Goal: Complete application form

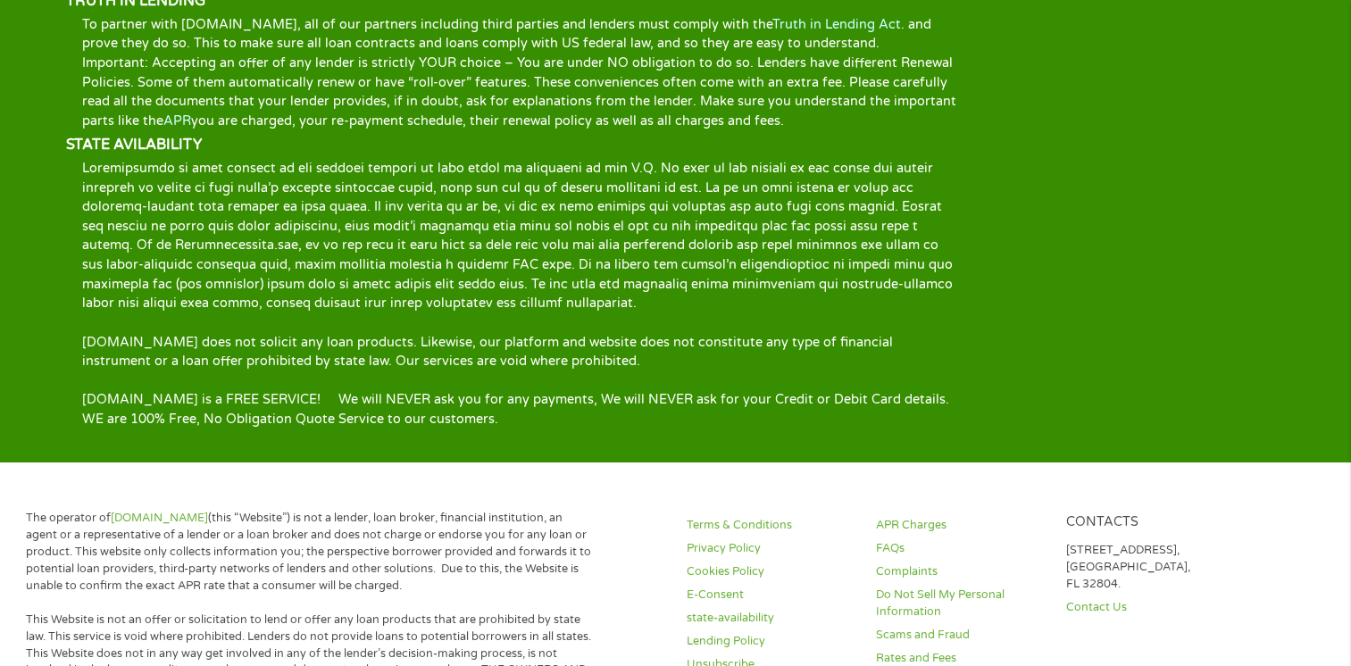
scroll to position [2757, 0]
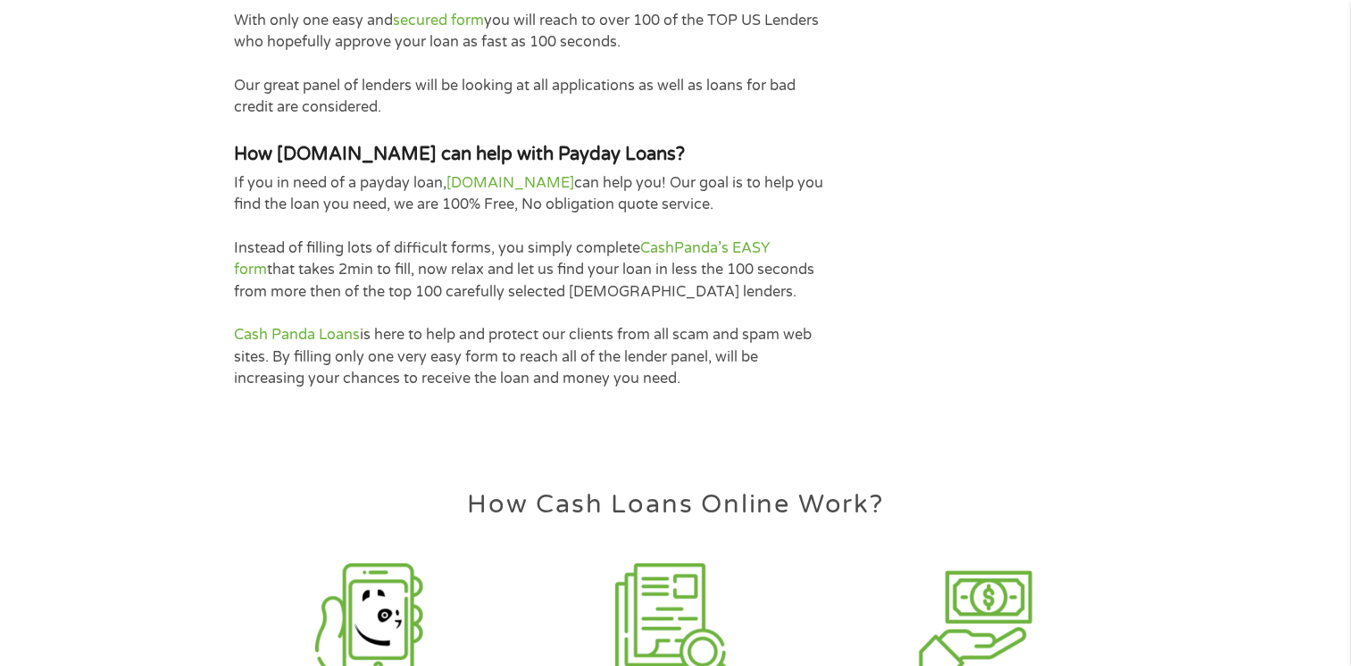
scroll to position [4176, 0]
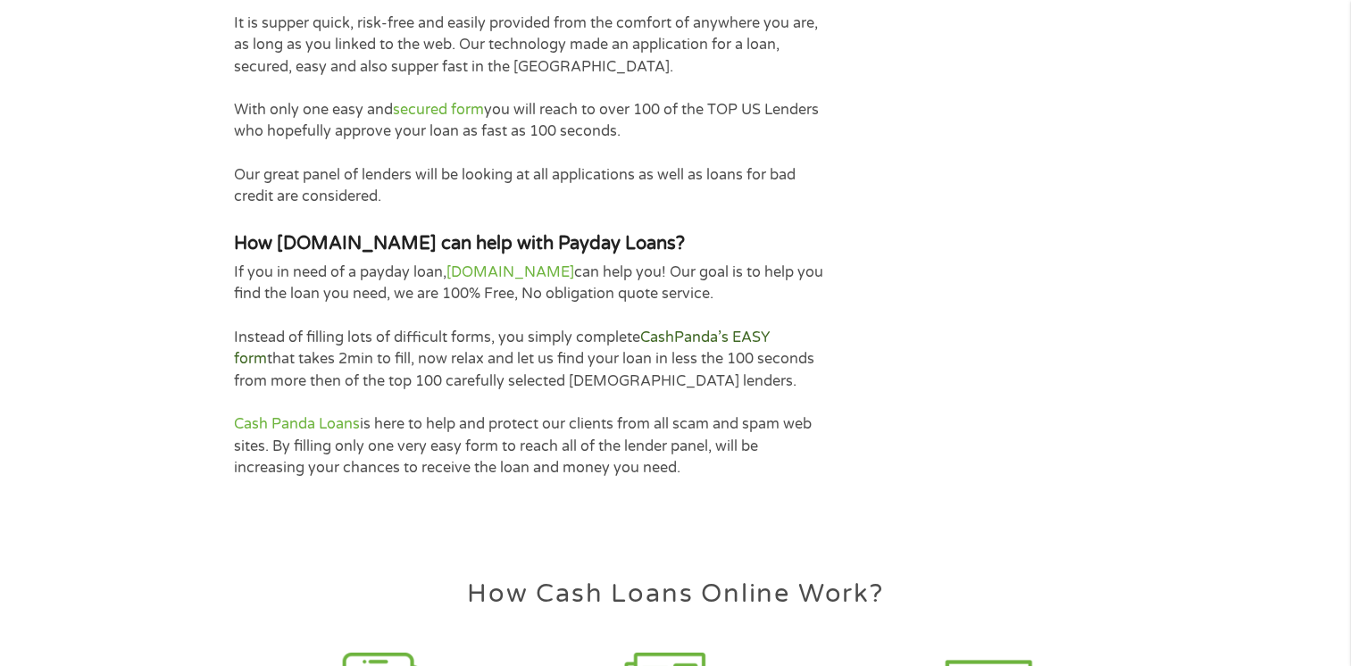
click at [727, 329] on link "CashPanda’s EASY form" at bounding box center [502, 348] width 536 height 39
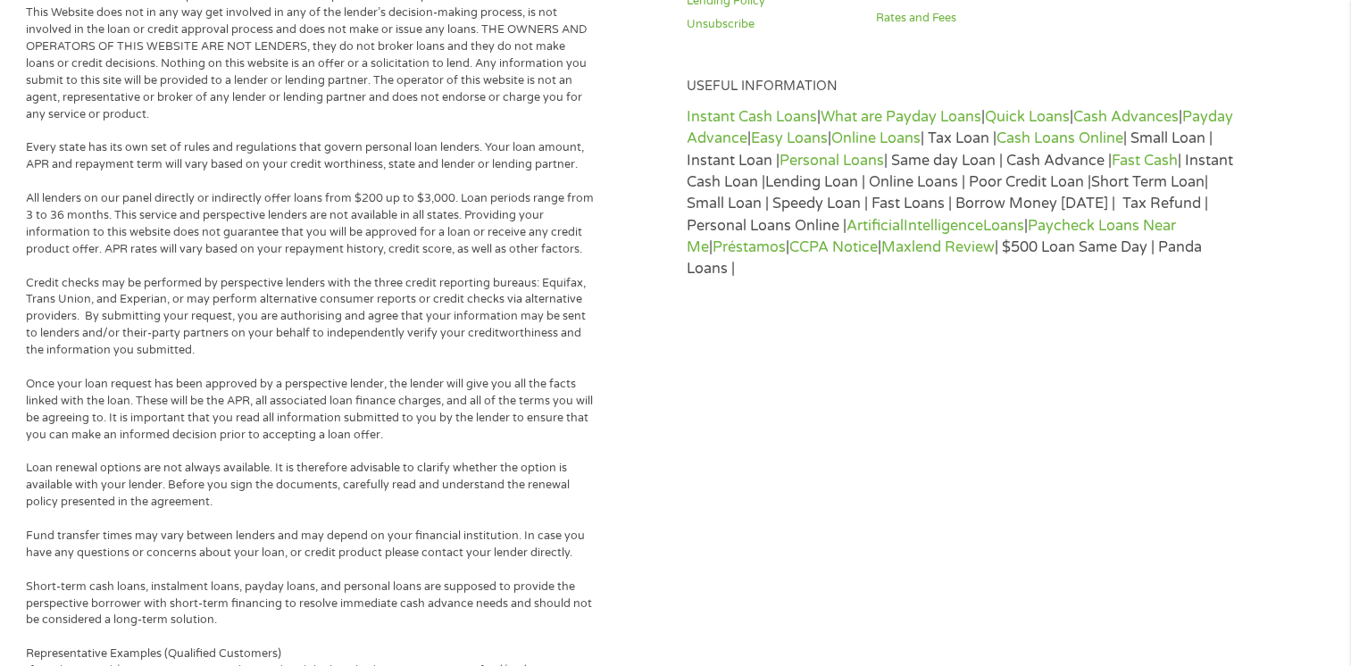
scroll to position [736, 0]
